Goal: Check status

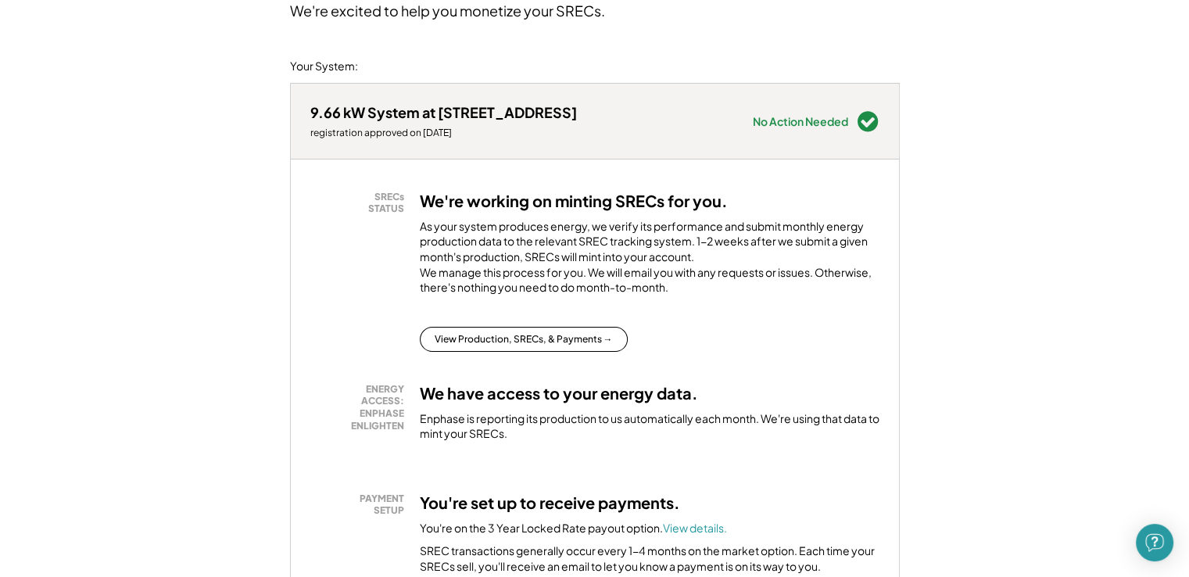
scroll to position [156, 0]
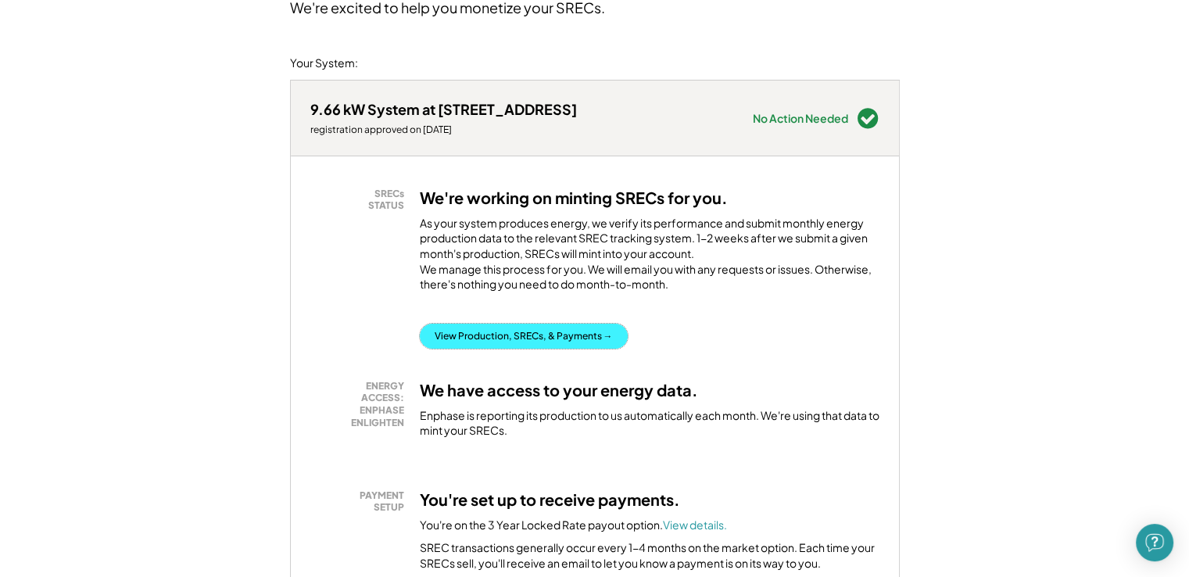
click at [497, 349] on button "View Production, SRECs, & Payments →" at bounding box center [524, 336] width 208 height 25
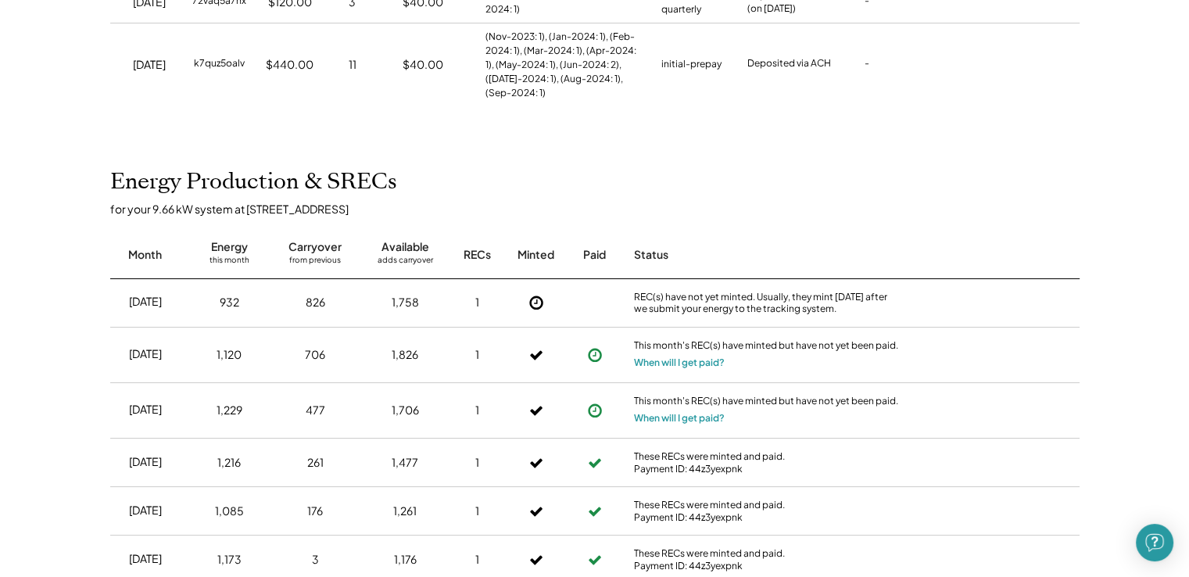
scroll to position [469, 0]
